Goal: Obtain resource: Download file/media

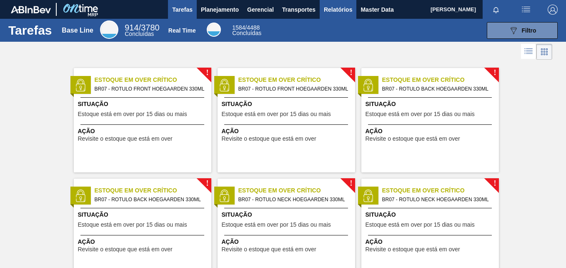
click at [352, 15] on button "Relatórios" at bounding box center [338, 9] width 37 height 19
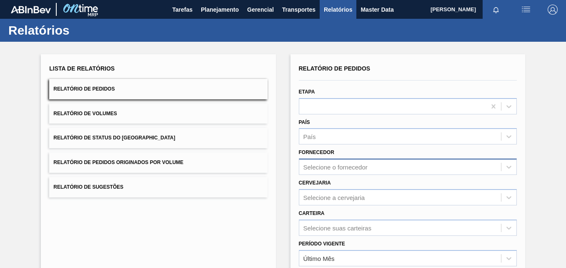
click at [366, 165] on div "Selecione o fornecedor" at bounding box center [408, 166] width 218 height 16
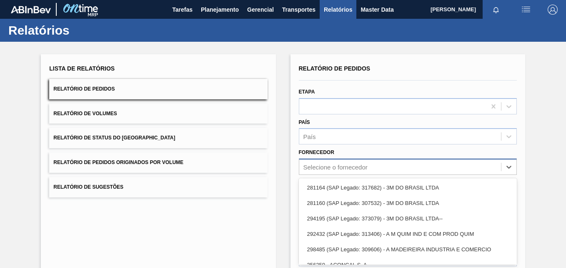
scroll to position [39, 0]
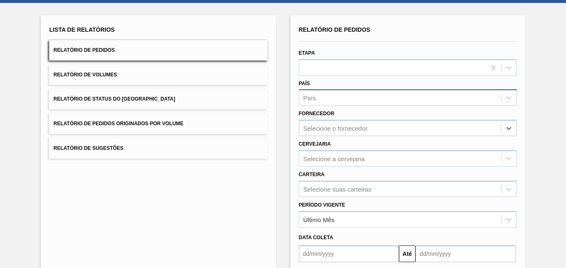
paste input "279725"
type input "279725"
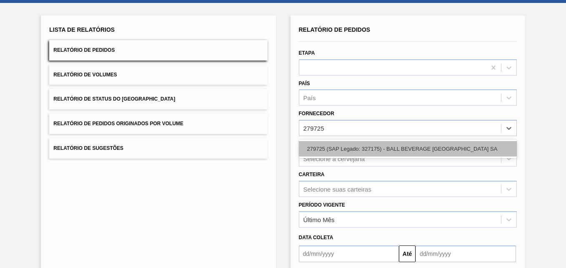
click at [335, 145] on div "279725 (SAP Legado: 327175) - BALL BEVERAGE [GEOGRAPHIC_DATA] SA" at bounding box center [408, 148] width 218 height 15
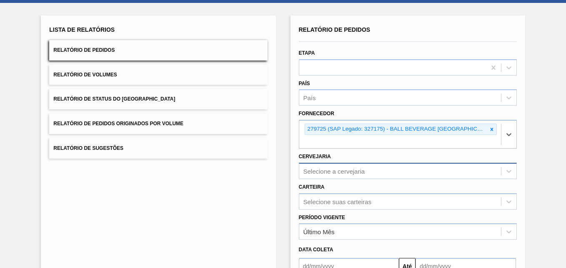
scroll to position [82, 0]
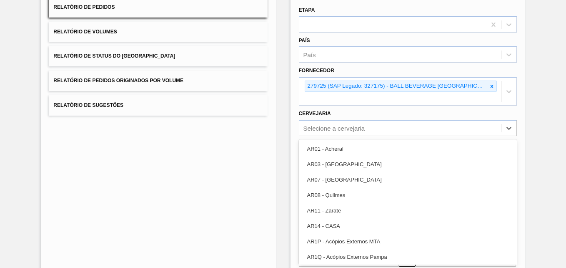
drag, startPoint x: 330, startPoint y: 178, endPoint x: 136, endPoint y: 252, distance: 207.2
click at [136, 252] on div "Lista de Relatórios Relatório de Pedidos Relatório de Volumes Relatório de Stat…" at bounding box center [158, 139] width 235 height 334
click at [307, 127] on div "Selecione a cervejaria" at bounding box center [334, 127] width 62 height 7
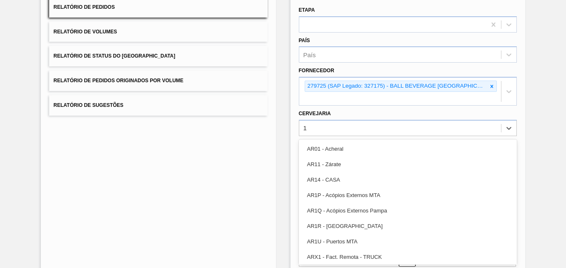
type input "19"
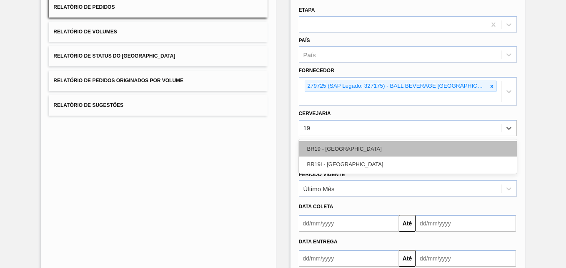
click at [360, 148] on div "BR19 - [GEOGRAPHIC_DATA]" at bounding box center [408, 148] width 218 height 15
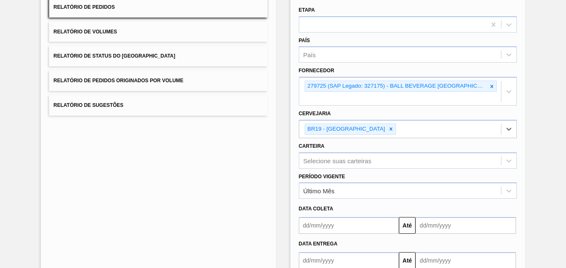
scroll to position [133, 0]
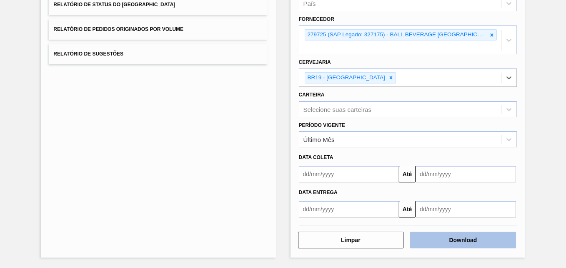
click at [483, 239] on button "Download" at bounding box center [463, 239] width 106 height 17
